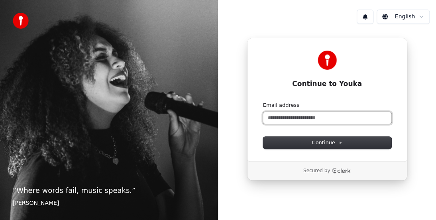
click at [276, 115] on input "Email address" at bounding box center [327, 118] width 128 height 12
click at [304, 118] on input "Email address" at bounding box center [327, 118] width 128 height 12
click at [303, 114] on input "Email address" at bounding box center [327, 118] width 128 height 12
click at [419, 119] on div "Continue to Youka Continue with Google or Email address Continue Secured by" at bounding box center [327, 109] width 218 height 158
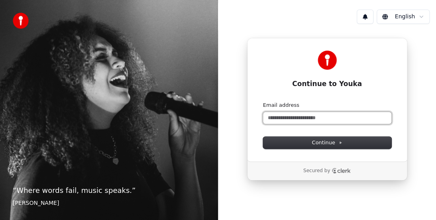
click at [367, 115] on input "Email address" at bounding box center [327, 118] width 128 height 12
click at [342, 116] on input "Email address" at bounding box center [327, 118] width 128 height 12
click at [334, 118] on input "Email address" at bounding box center [327, 118] width 128 height 12
click at [327, 119] on input "Email address" at bounding box center [327, 118] width 128 height 12
click at [325, 118] on input "Email address" at bounding box center [327, 118] width 128 height 12
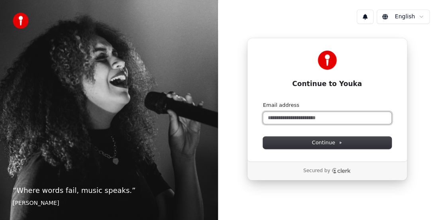
click at [325, 118] on input "Email address" at bounding box center [327, 118] width 128 height 12
click at [324, 118] on input "Email address" at bounding box center [327, 118] width 128 height 12
click at [369, 64] on div at bounding box center [327, 60] width 128 height 19
click at [320, 120] on input "Email address" at bounding box center [327, 118] width 128 height 12
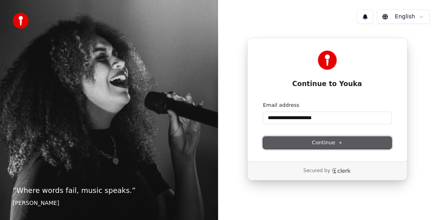
click at [328, 142] on span "Continue" at bounding box center [326, 142] width 30 height 7
click at [268, 118] on input "**********" at bounding box center [327, 118] width 128 height 12
click at [330, 142] on span "Continue" at bounding box center [326, 142] width 30 height 7
click at [407, 78] on div "**********" at bounding box center [327, 109] width 218 height 158
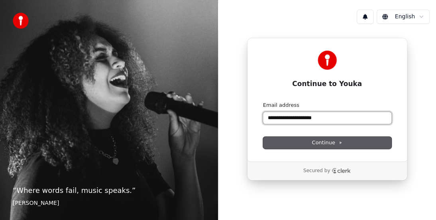
click at [334, 121] on input "**********" at bounding box center [327, 118] width 128 height 12
type input "*"
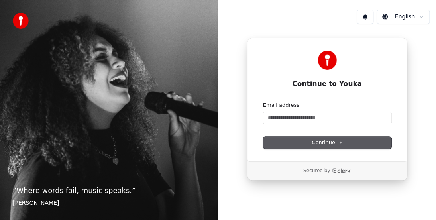
click at [344, 172] on icon "Clerk logo" at bounding box center [340, 171] width 19 height 6
